Goal: Task Accomplishment & Management: Manage account settings

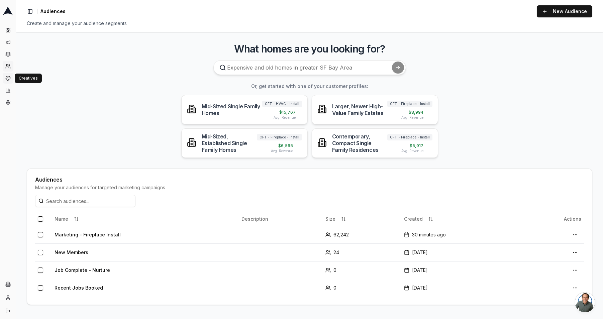
click at [7, 76] on icon at bounding box center [8, 78] width 4 height 4
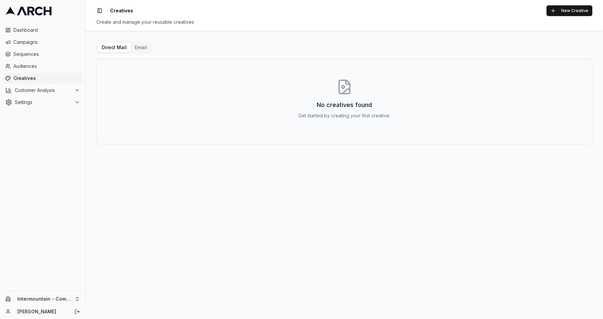
click at [142, 49] on button "Email" at bounding box center [141, 47] width 20 height 9
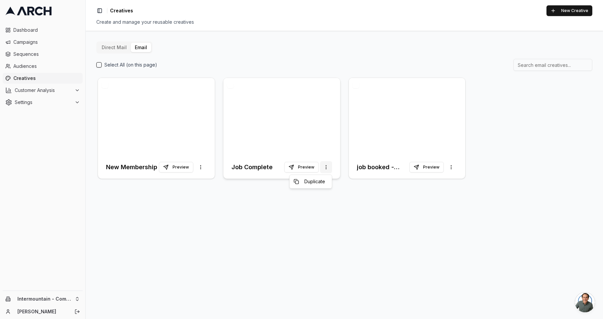
click at [327, 170] on html "Dashboard Campaigns Sequences Audiences Creatives Customer Analysis Settings In…" at bounding box center [301, 159] width 603 height 319
click at [321, 182] on span "Duplicate" at bounding box center [314, 181] width 21 height 7
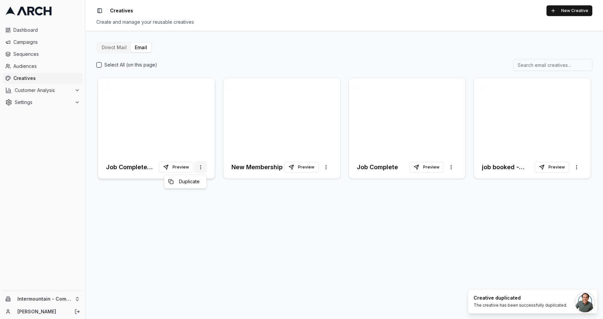
click at [201, 171] on html "Dashboard Campaigns Sequences Audiences Creatives Customer Analysis Settings In…" at bounding box center [301, 159] width 603 height 319
click at [151, 97] on html "Dashboard Campaigns Sequences Audiences Creatives Customer Analysis Settings In…" at bounding box center [301, 159] width 603 height 319
click at [168, 114] on div at bounding box center [156, 117] width 117 height 78
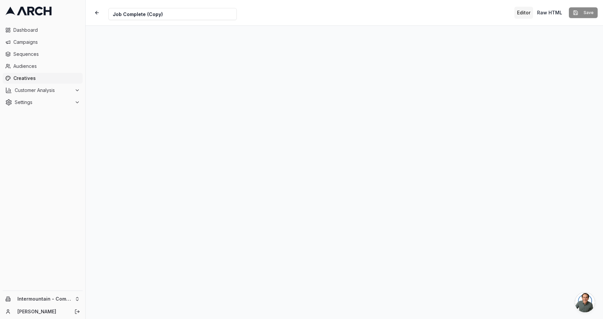
click at [161, 16] on input "Job Complete (Copy)" at bounding box center [172, 14] width 128 height 12
drag, startPoint x: 167, startPoint y: 16, endPoint x: 100, endPoint y: 12, distance: 67.0
click at [100, 12] on div "Creative Name Job Complete (Copy)" at bounding box center [164, 12] width 146 height 15
type input "Marketing - Fireplace install + Firepit"
